Goal: Find specific page/section

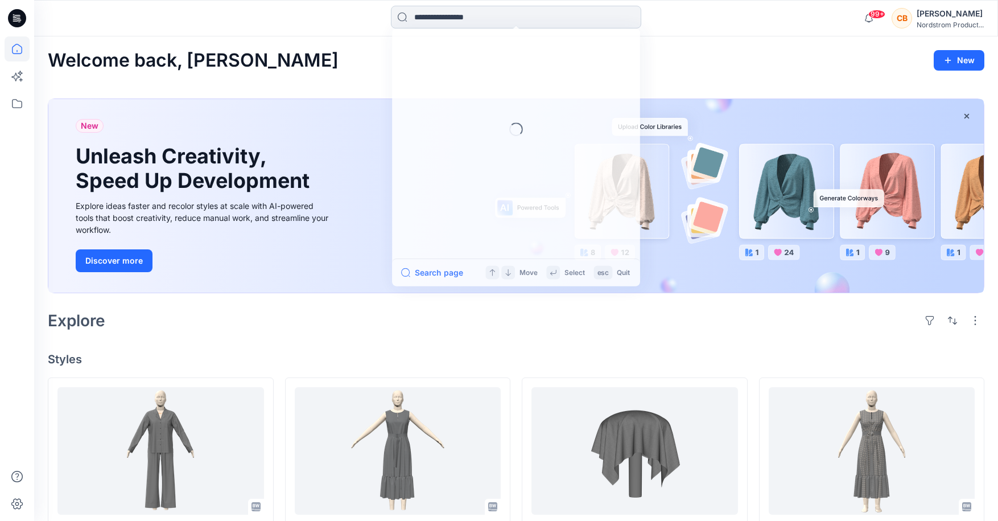
click at [431, 17] on input at bounding box center [516, 17] width 250 height 23
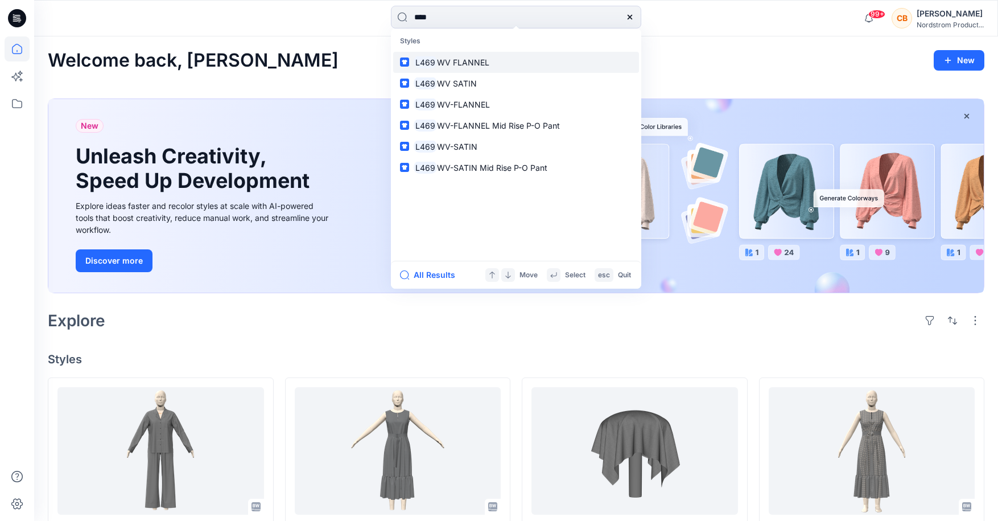
type input "****"
click at [451, 57] on span "WV FLANNEL" at bounding box center [463, 62] width 52 height 10
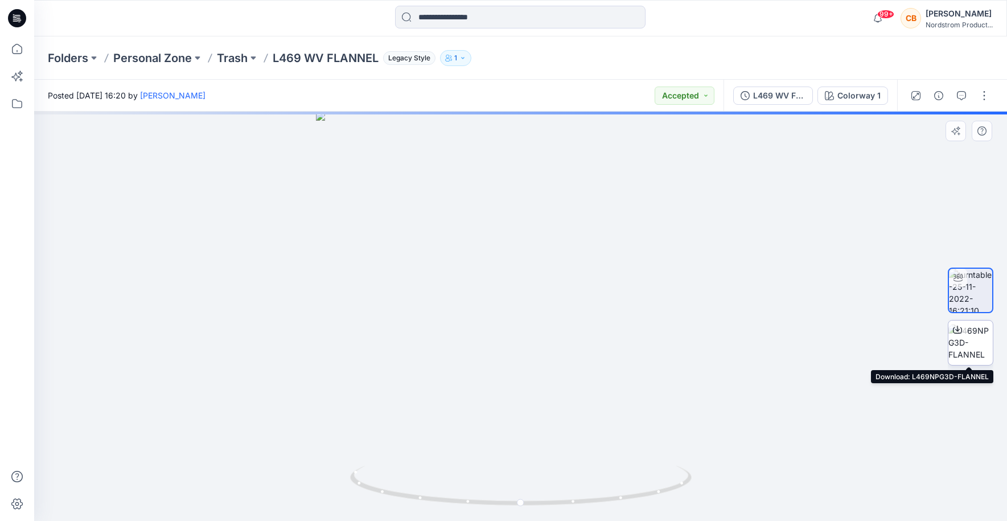
click at [971, 337] on img at bounding box center [970, 342] width 44 height 36
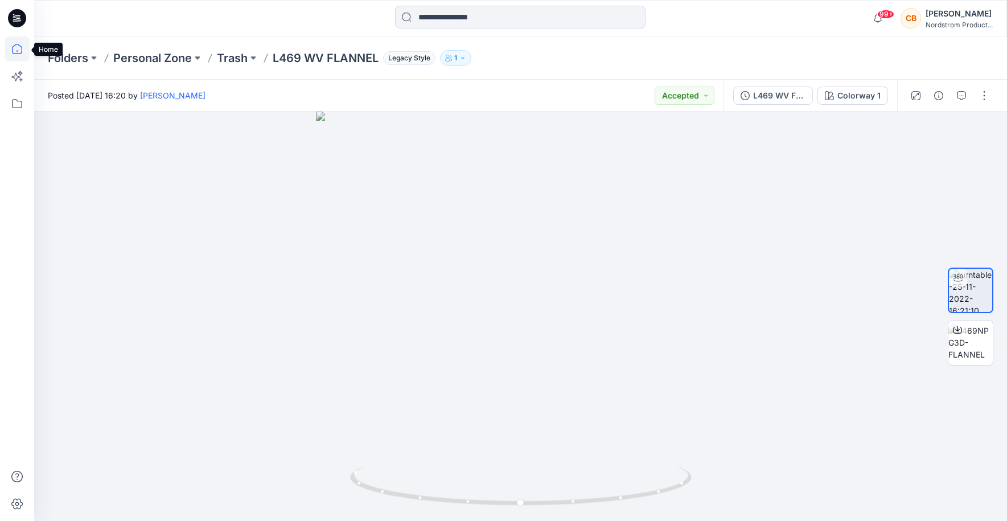
click at [18, 46] on icon at bounding box center [17, 48] width 25 height 25
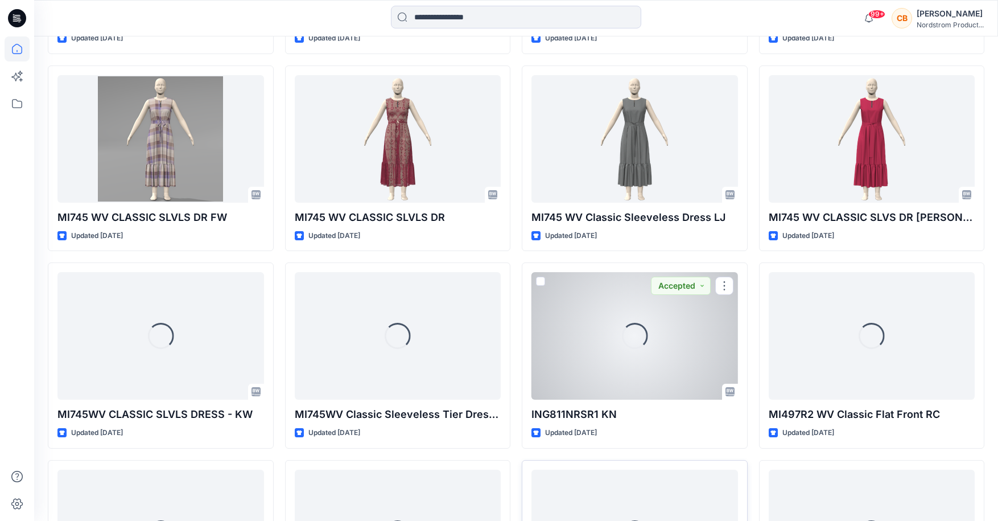
scroll to position [874, 0]
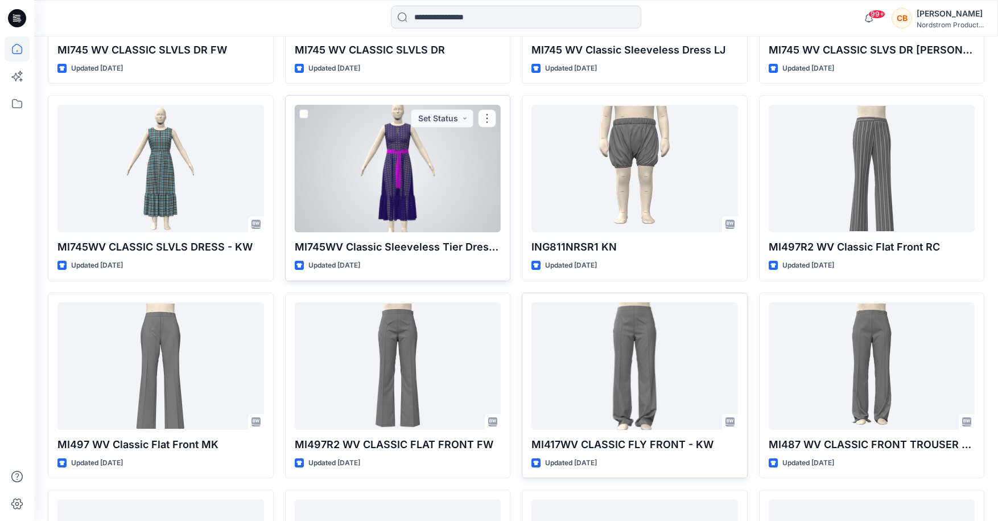
click at [406, 168] on div at bounding box center [398, 168] width 207 height 127
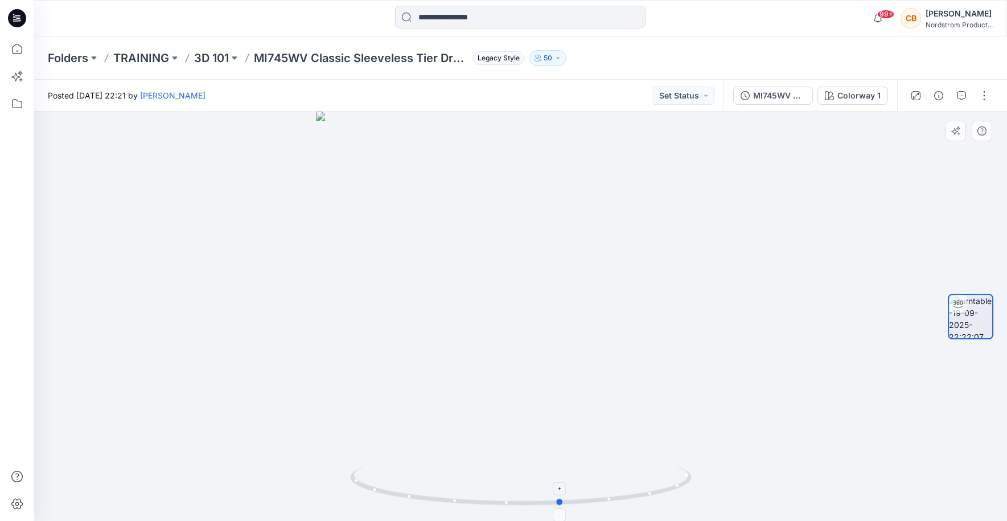
drag, startPoint x: 521, startPoint y: 502, endPoint x: 562, endPoint y: 492, distance: 41.5
click at [562, 492] on icon at bounding box center [522, 487] width 344 height 43
drag, startPoint x: 561, startPoint y: 503, endPoint x: 892, endPoint y: 402, distance: 346.7
click at [892, 402] on div at bounding box center [520, 316] width 973 height 409
click at [769, 94] on div "MI745WV Classic Sleeveless Tier Dress CB" at bounding box center [779, 95] width 52 height 13
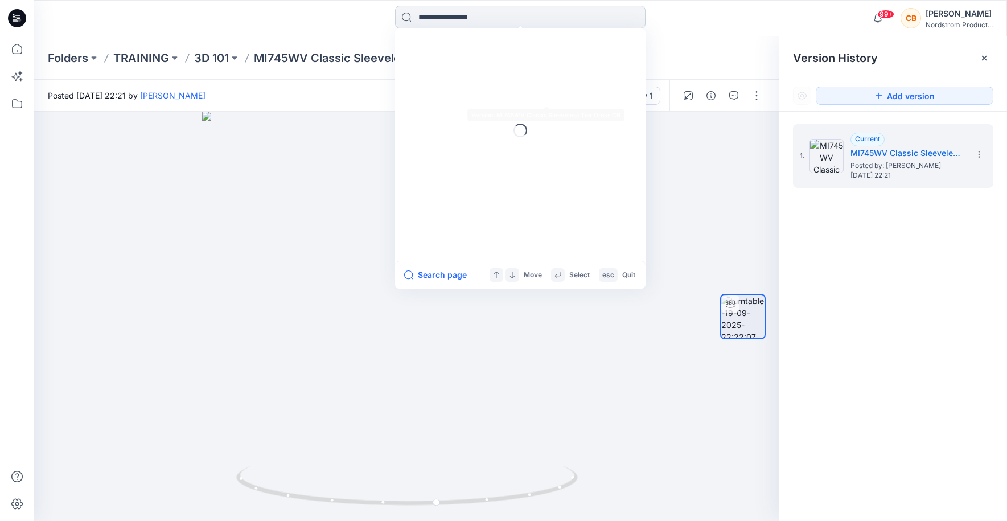
click at [501, 18] on input at bounding box center [520, 17] width 250 height 23
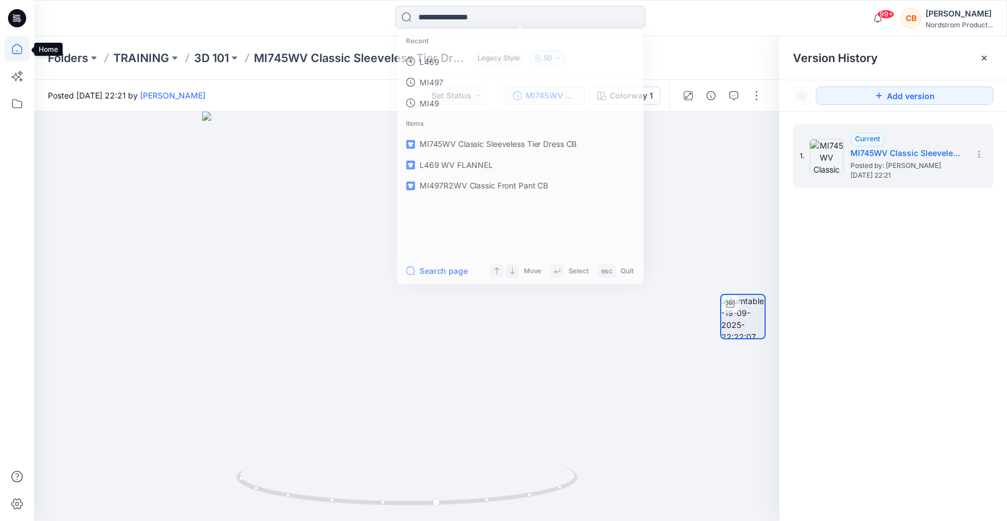
click at [18, 48] on icon at bounding box center [17, 48] width 25 height 25
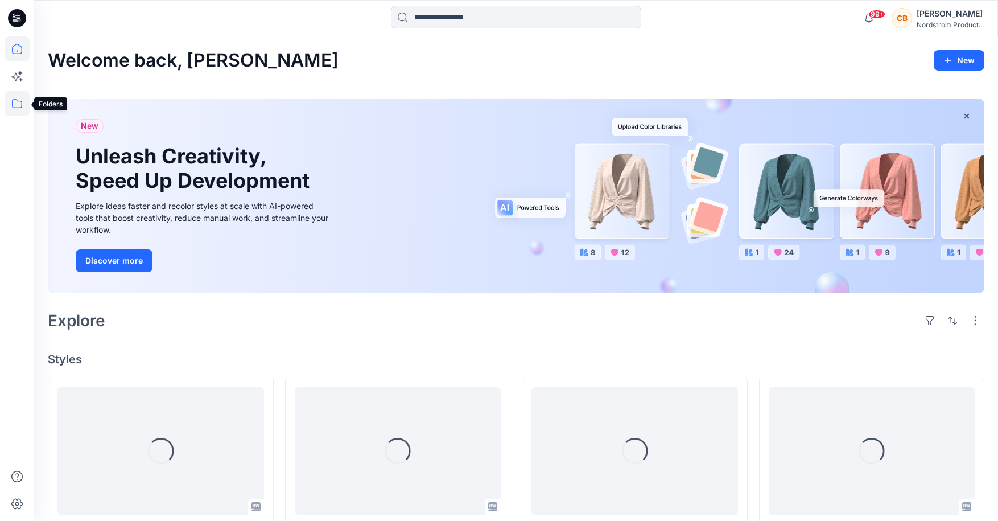
click at [18, 105] on icon at bounding box center [17, 103] width 25 height 25
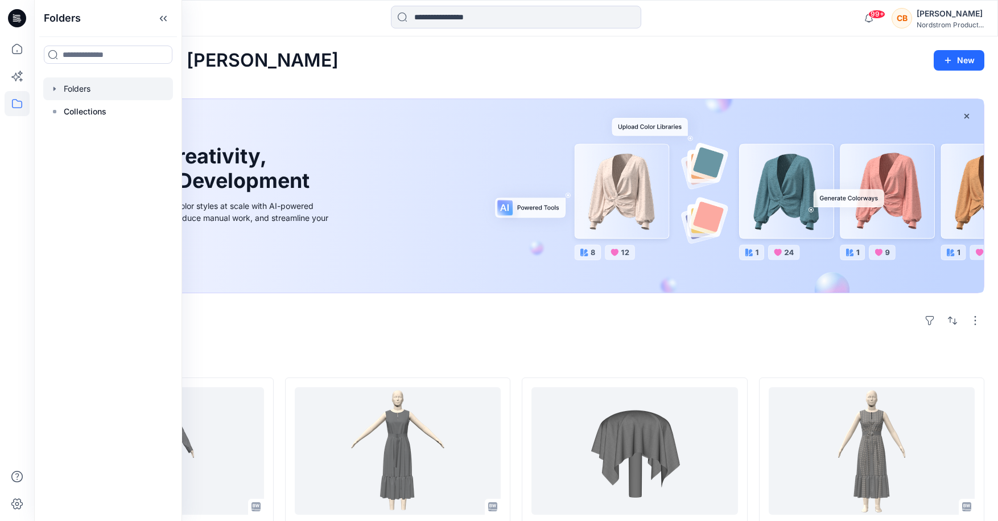
click at [76, 85] on div at bounding box center [108, 88] width 130 height 23
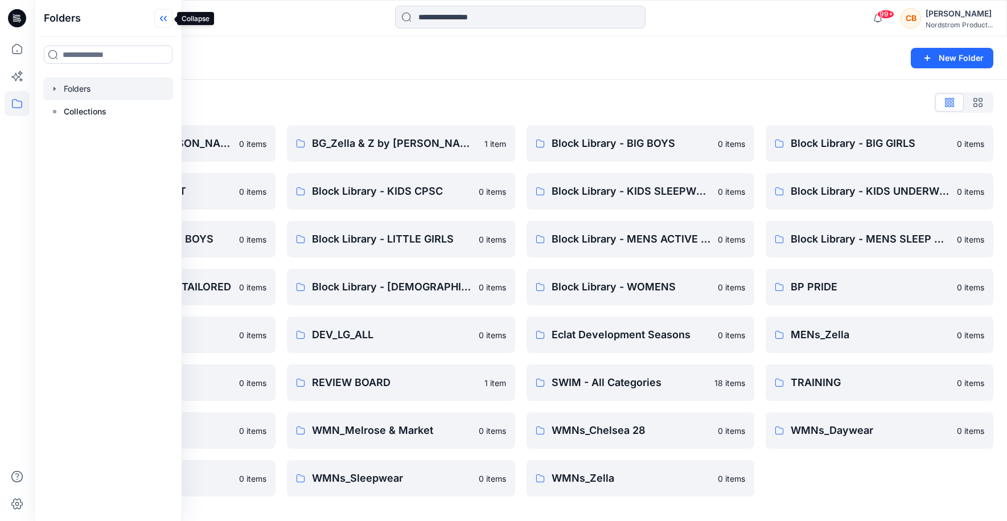
click at [165, 15] on icon at bounding box center [163, 18] width 18 height 19
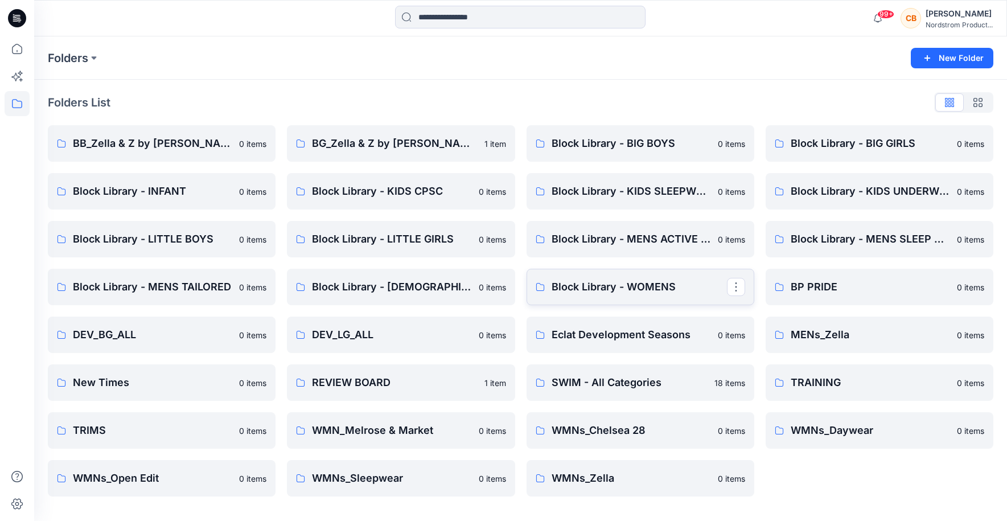
click at [576, 278] on link "Block Library - WOMENS" at bounding box center [640, 287] width 228 height 36
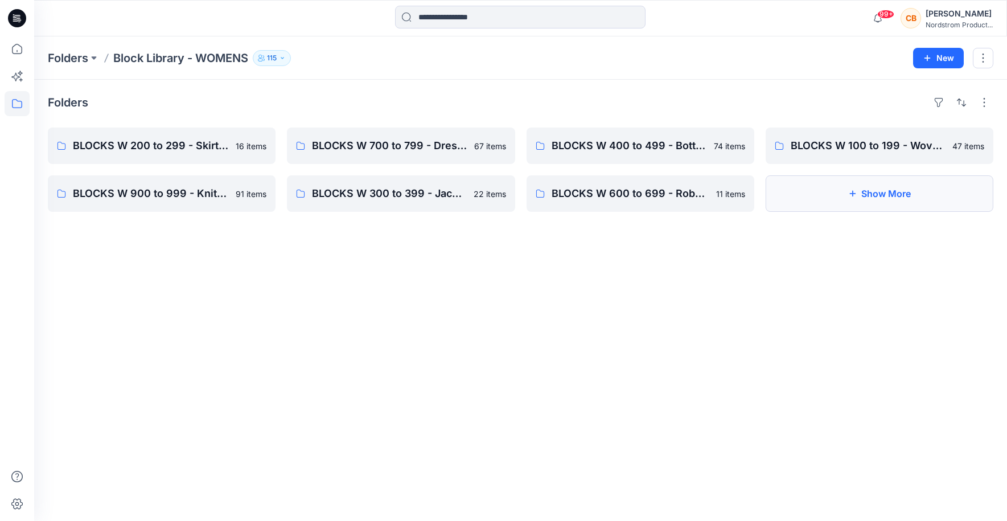
click at [878, 191] on button "Show More" at bounding box center [879, 193] width 228 height 36
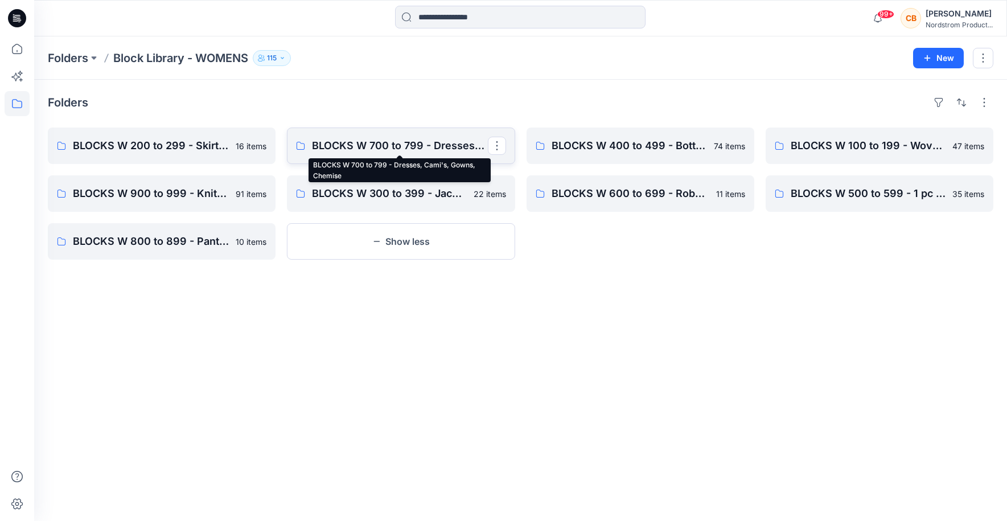
click at [413, 141] on p "BLOCKS W 700 to 799 - Dresses, Cami's, Gowns, Chemise" at bounding box center [399, 146] width 175 height 16
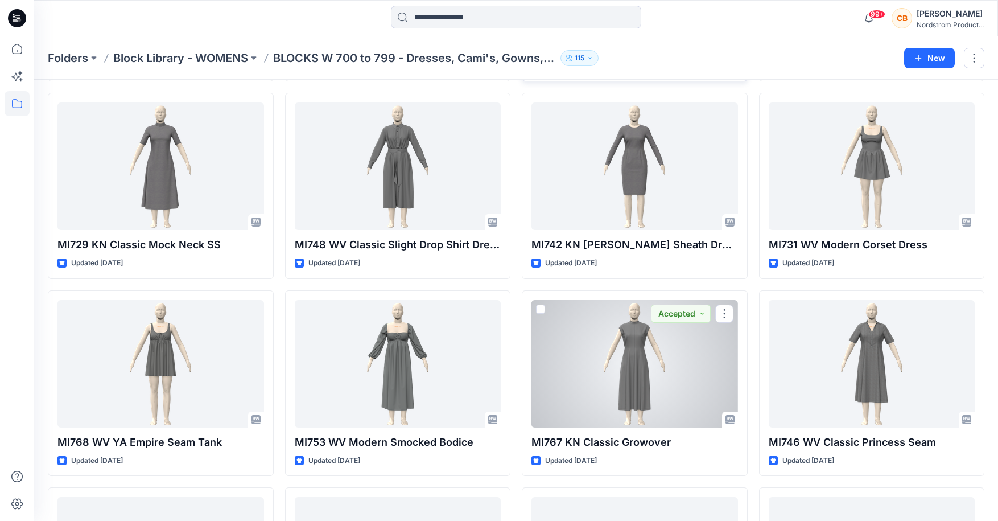
scroll to position [1232, 0]
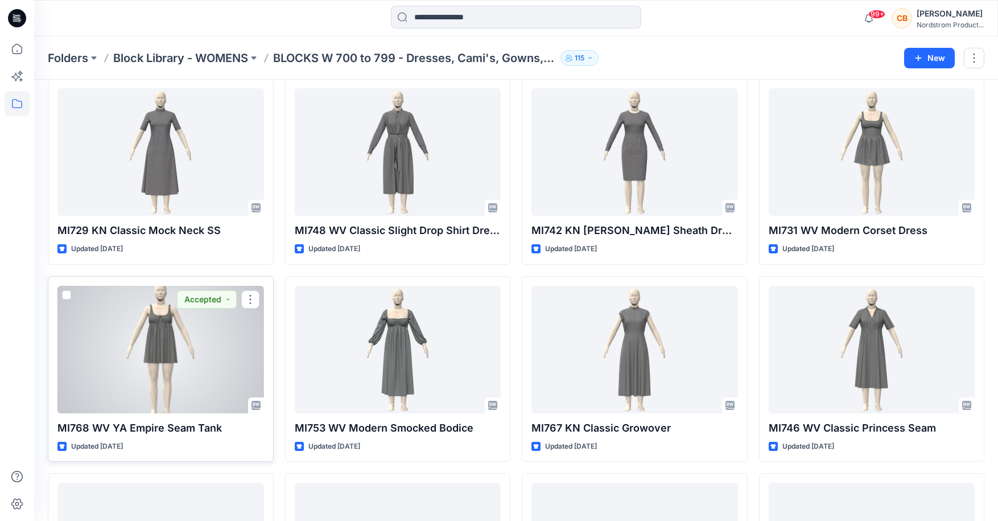
click at [160, 331] on div at bounding box center [160, 349] width 207 height 127
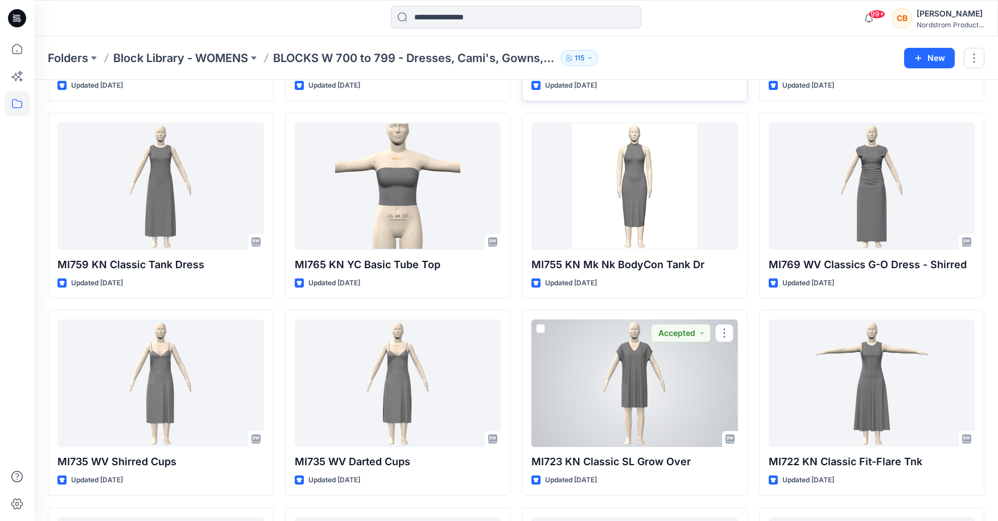
scroll to position [1790, 0]
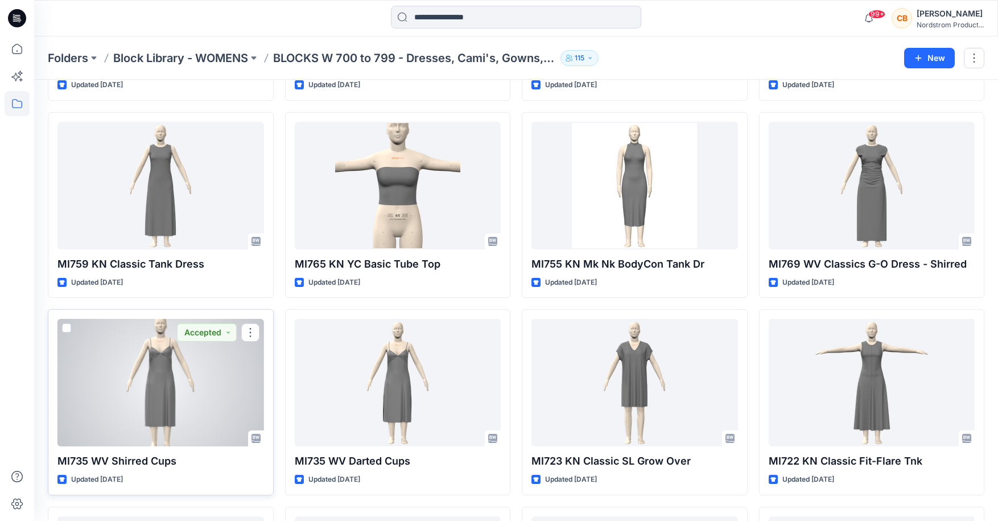
click at [170, 392] on div at bounding box center [160, 382] width 207 height 127
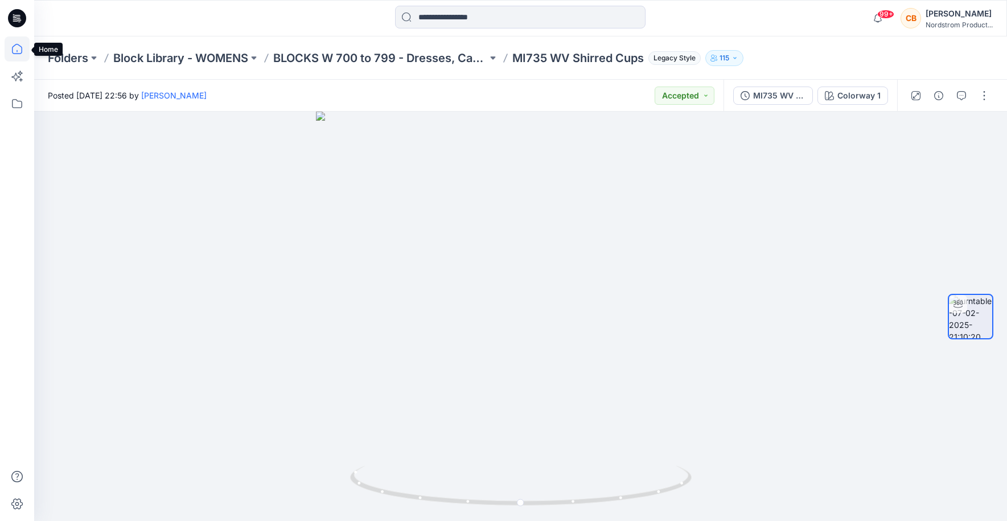
click at [18, 49] on icon at bounding box center [17, 48] width 25 height 25
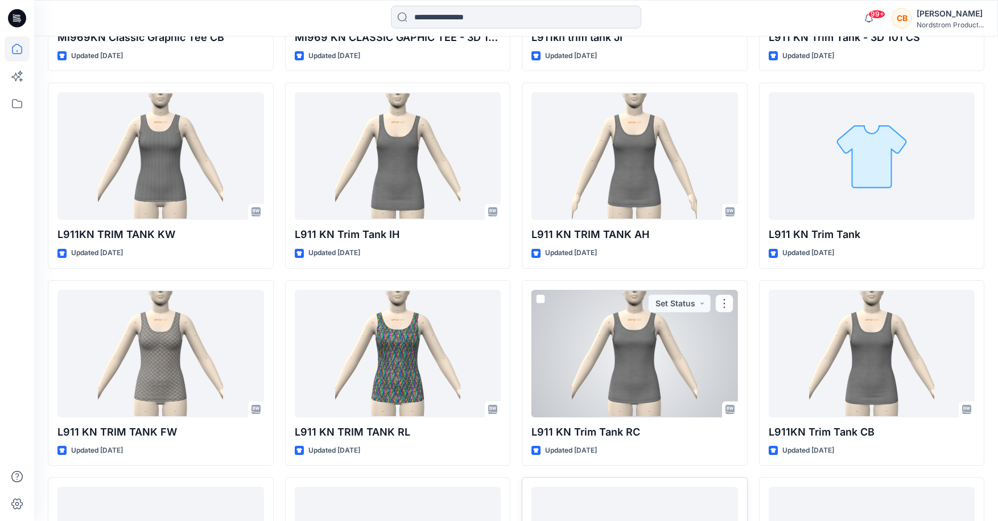
scroll to position [3247, 0]
